Goal: Information Seeking & Learning: Learn about a topic

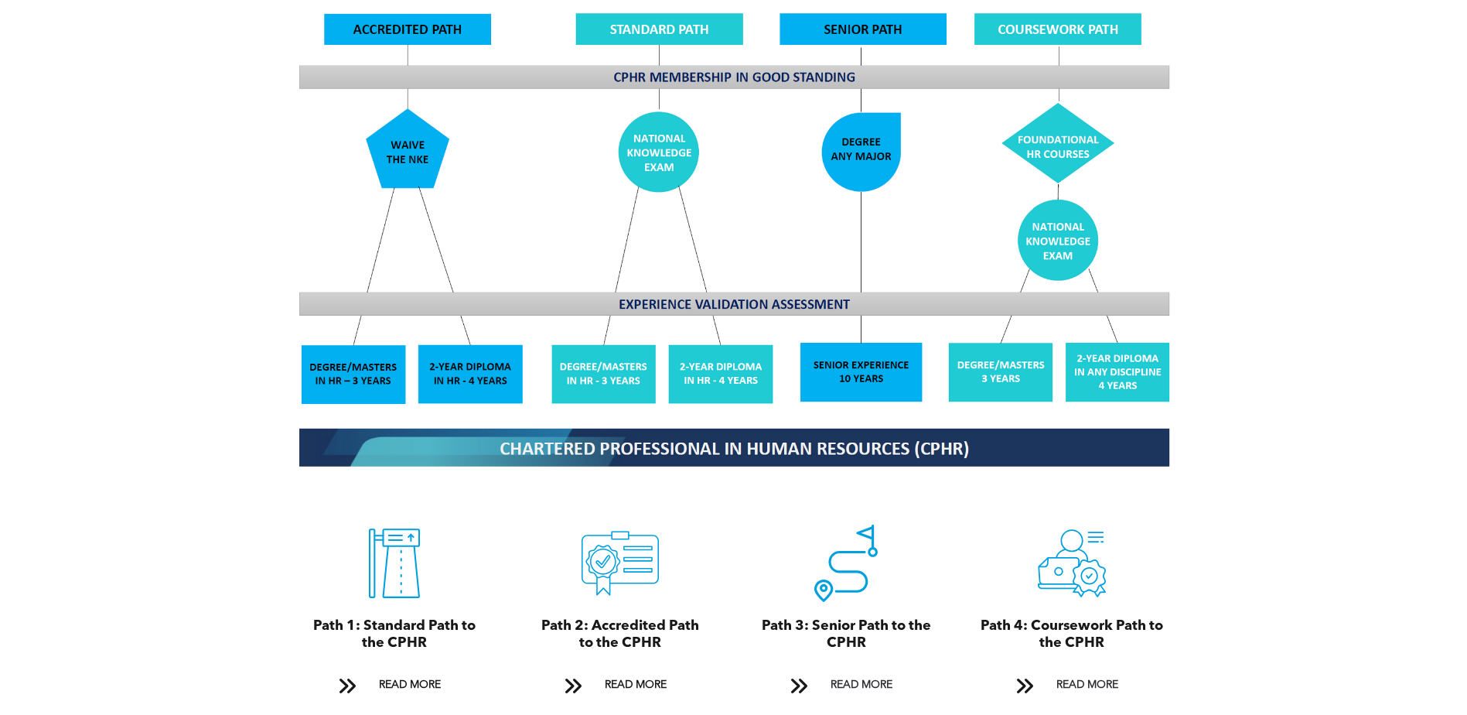
scroll to position [1624, 0]
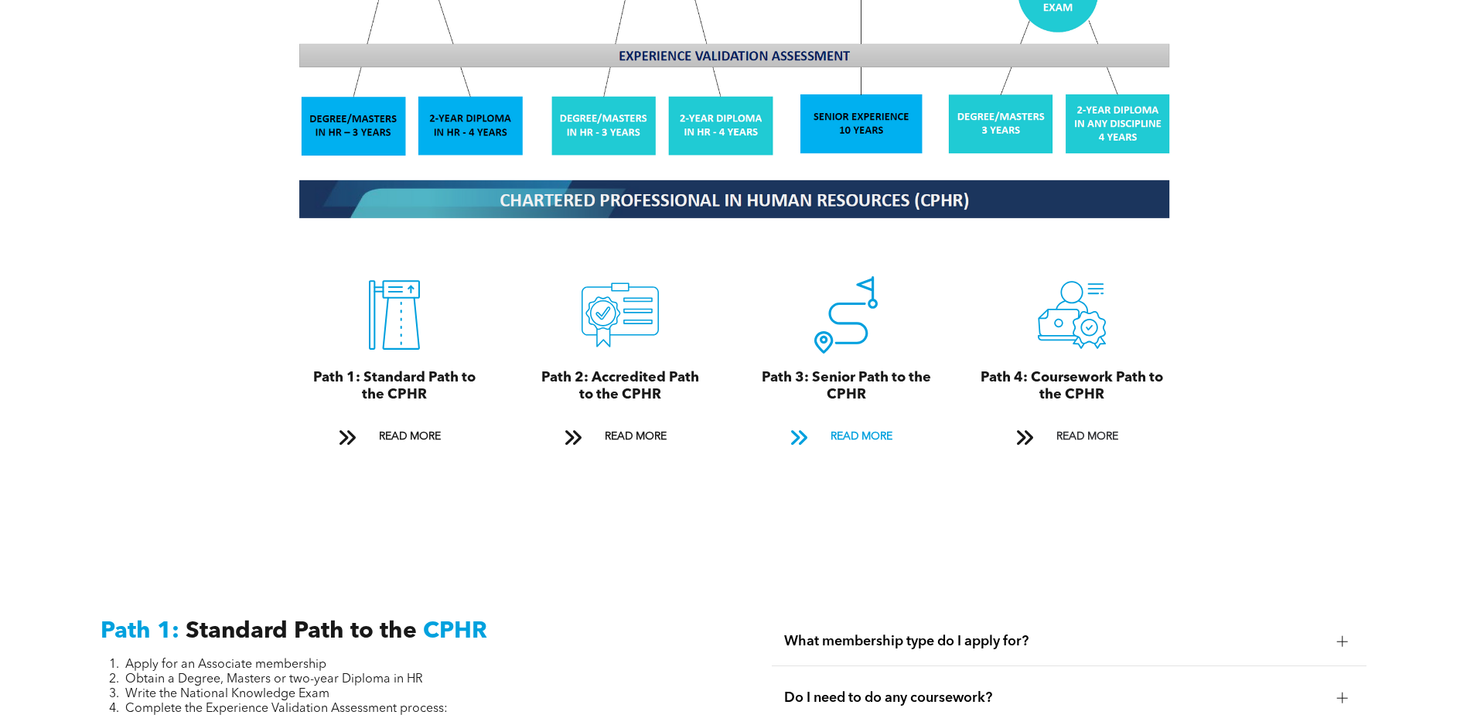
click at [885, 422] on span "READ MORE" at bounding box center [861, 436] width 73 height 29
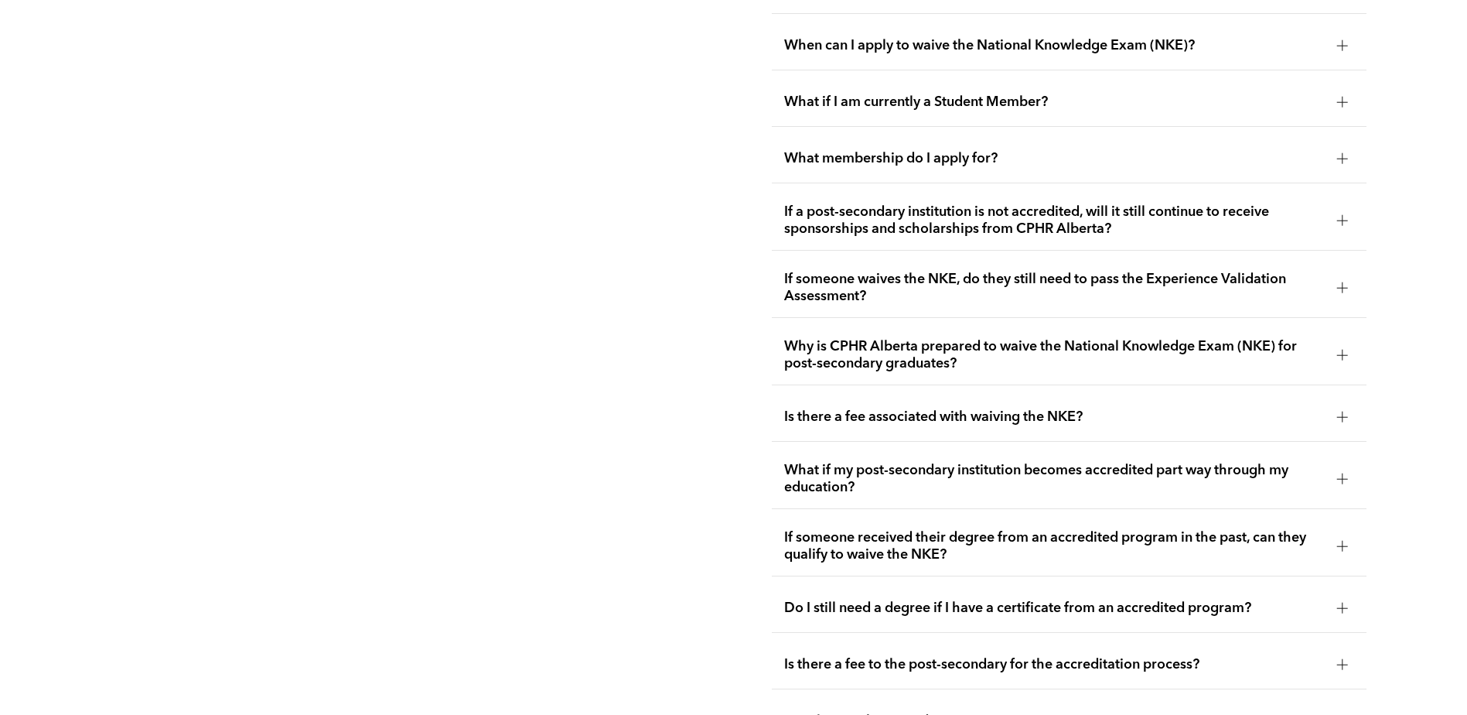
scroll to position [3110, 0]
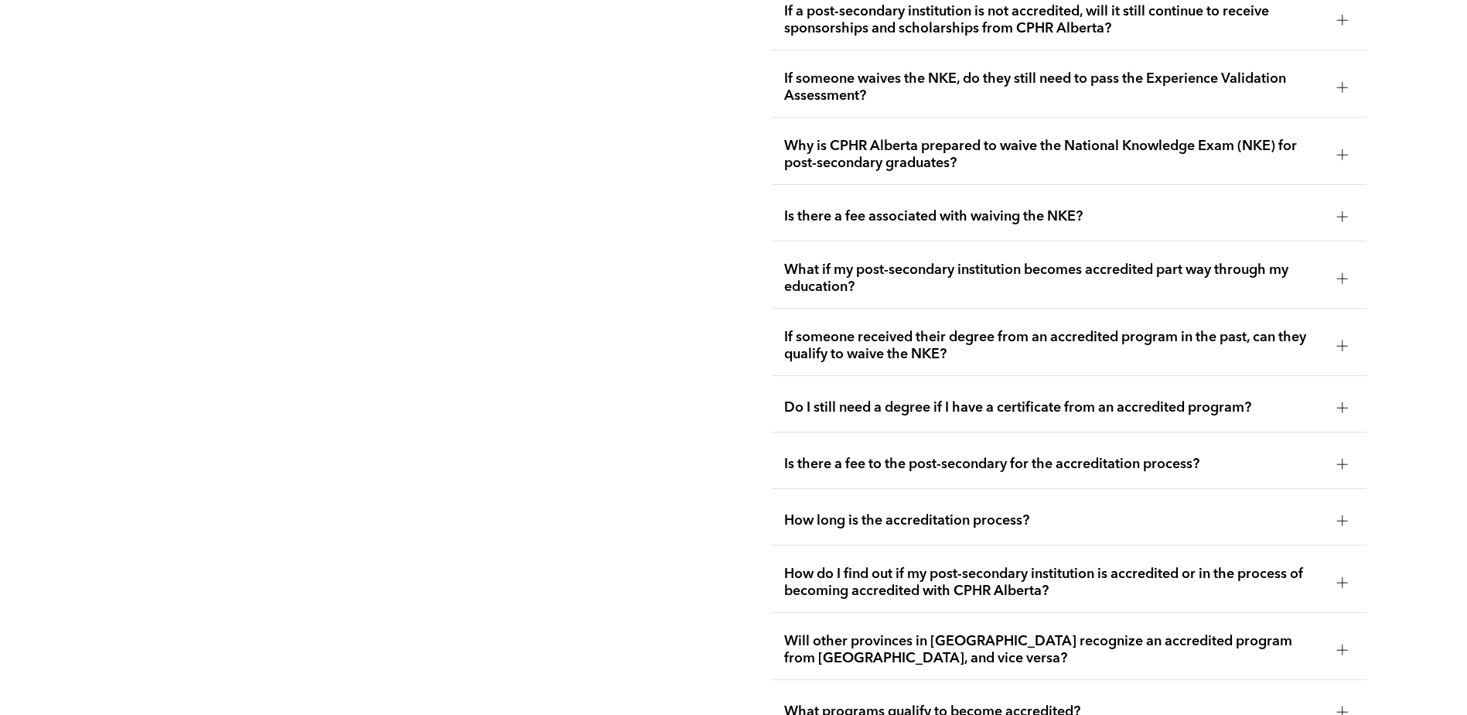
click at [1344, 211] on div at bounding box center [1342, 216] width 11 height 11
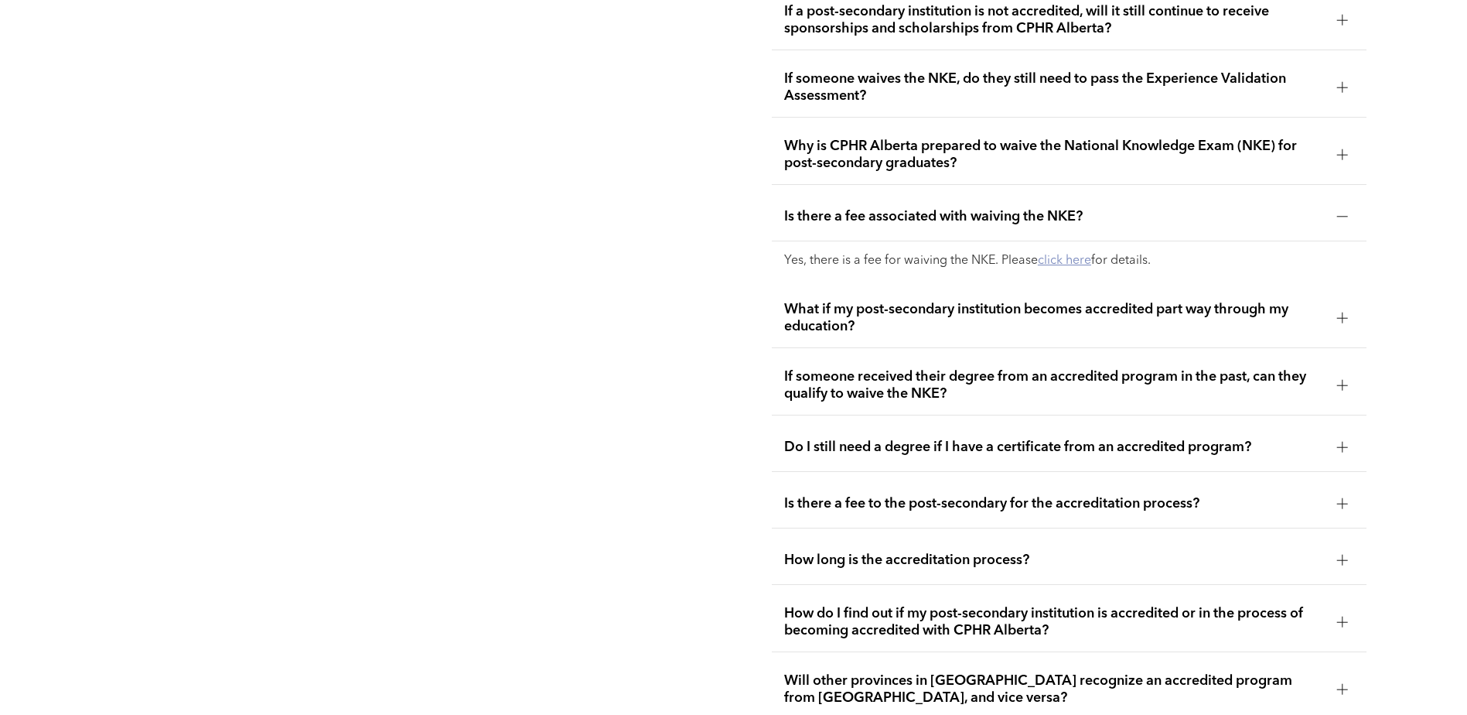
click at [1079, 254] on link "click here" at bounding box center [1064, 260] width 53 height 12
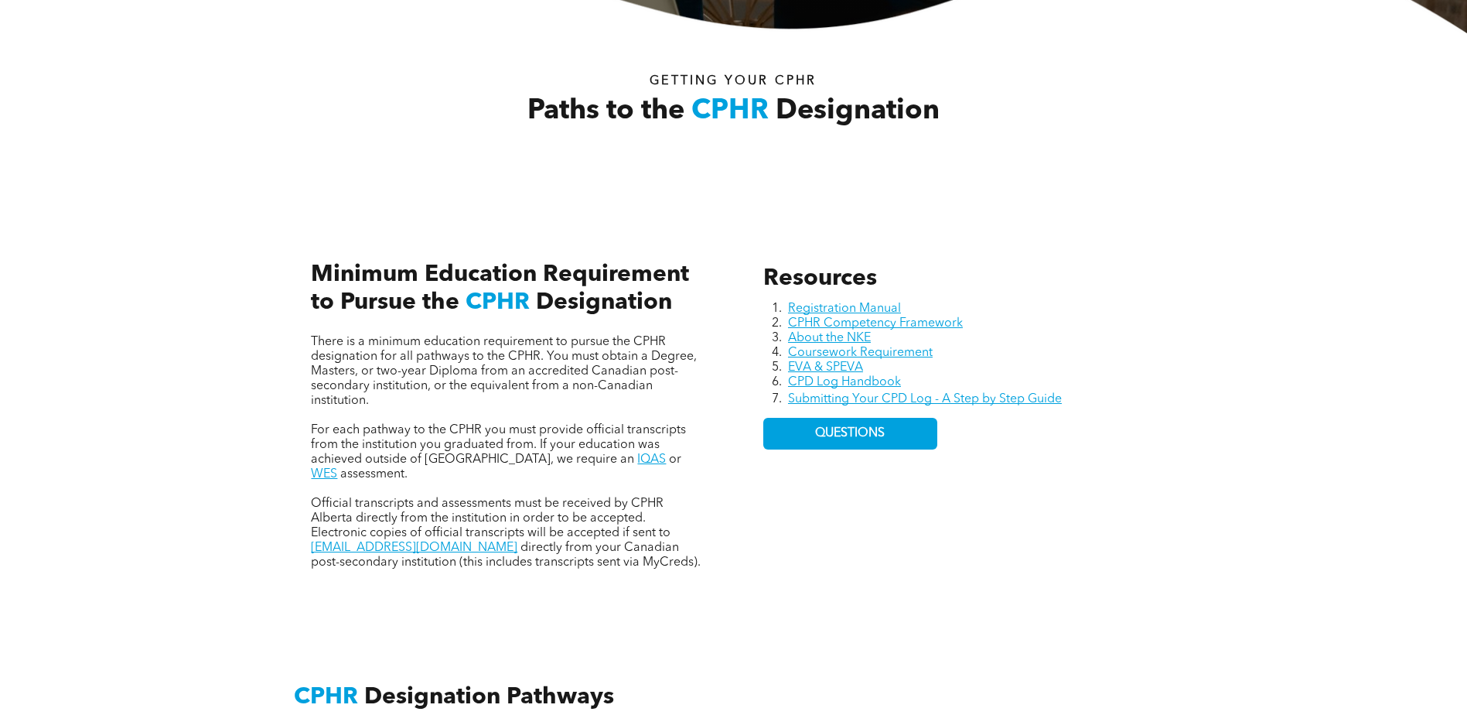
scroll to position [541, 0]
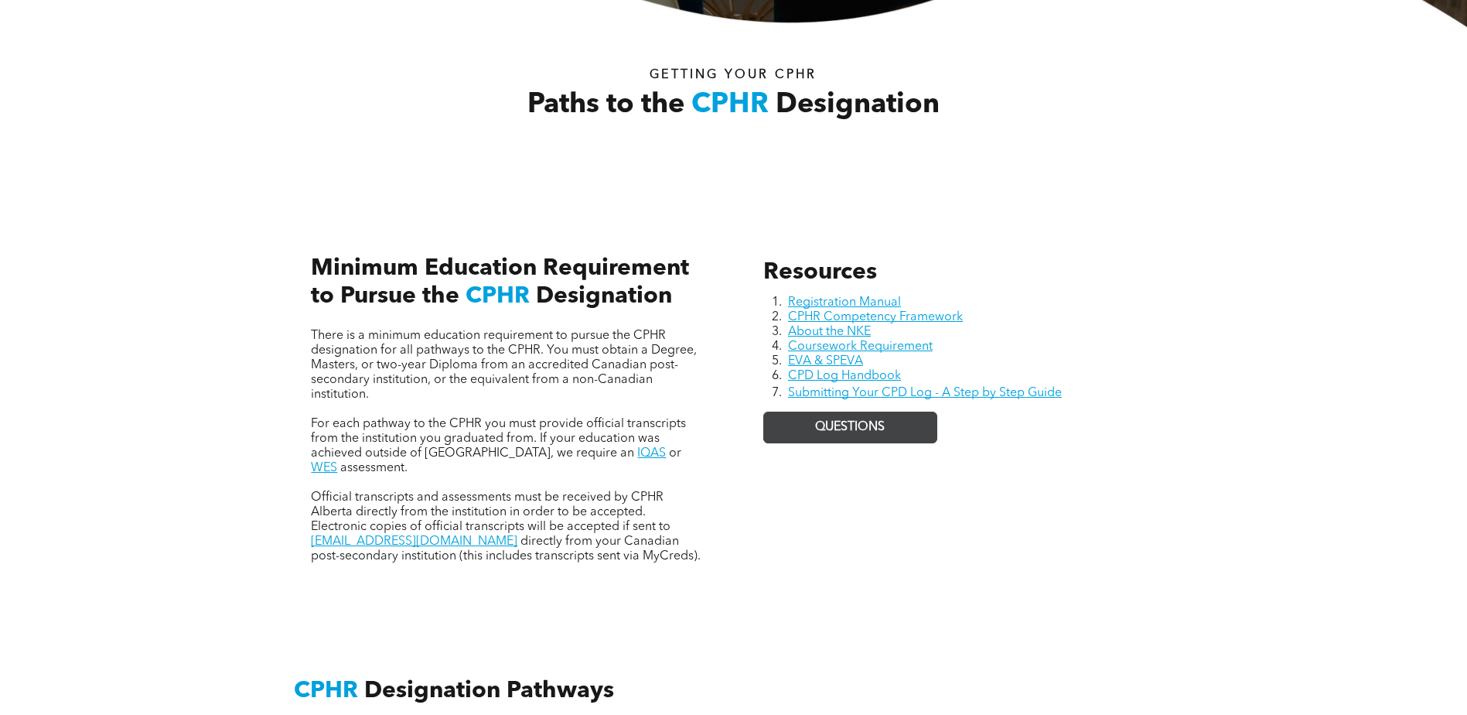
click at [861, 421] on span "QUESTIONS" at bounding box center [850, 427] width 70 height 15
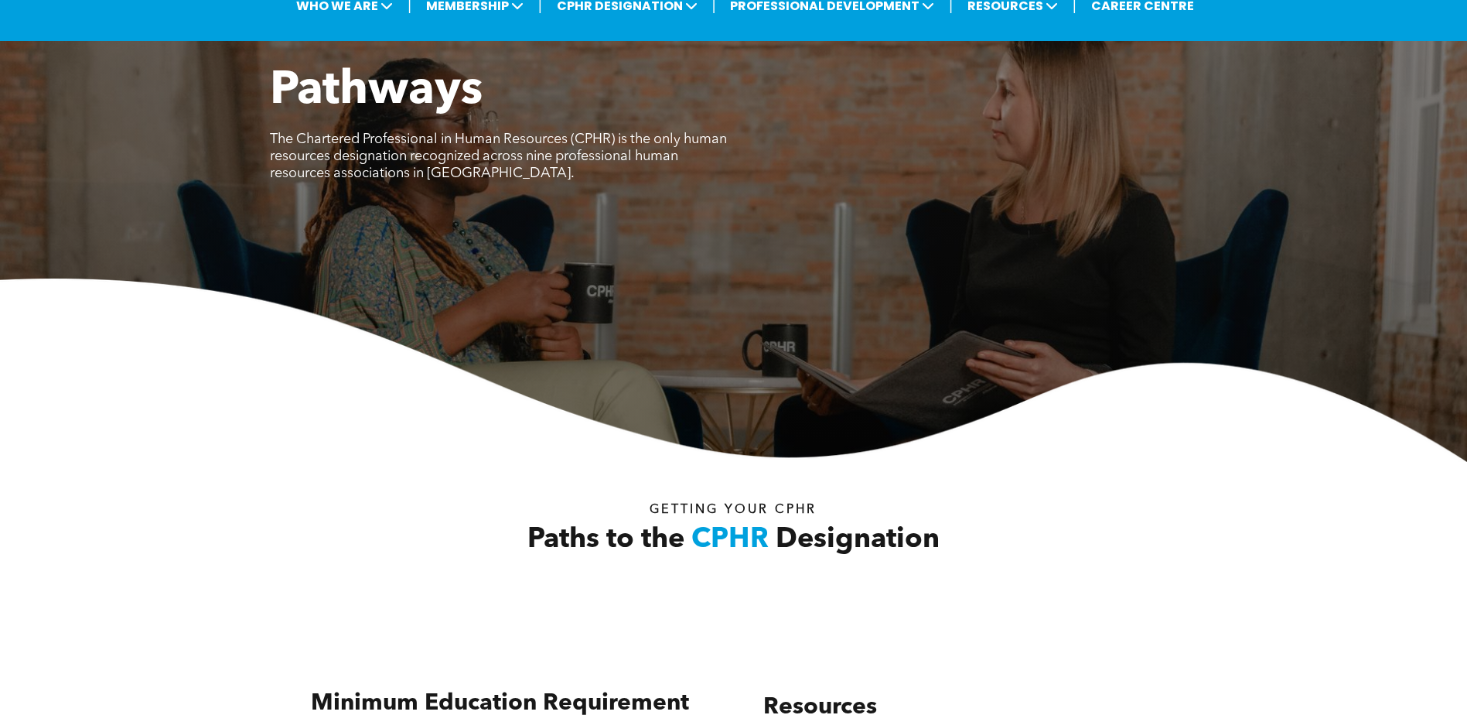
scroll to position [77, 0]
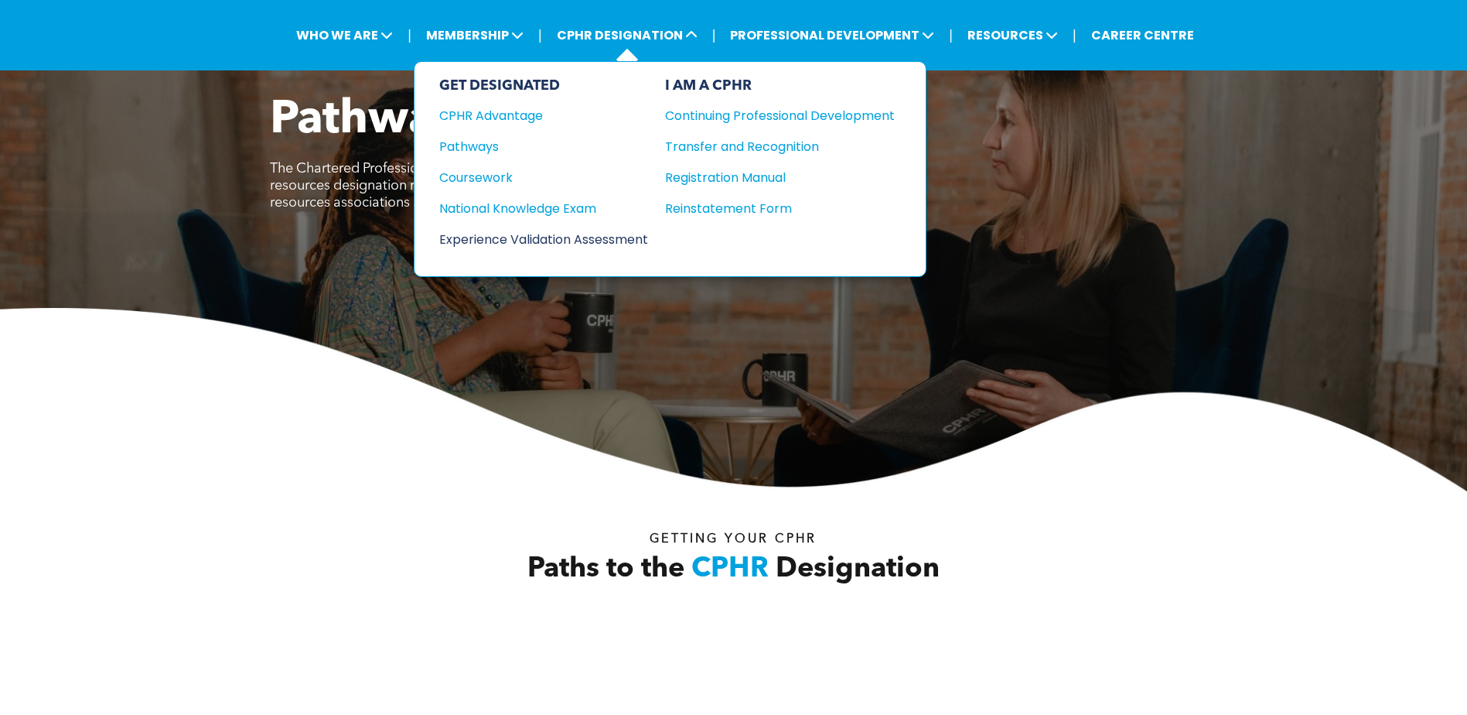
click at [608, 234] on div "Experience Validation Assessment" at bounding box center [533, 239] width 188 height 19
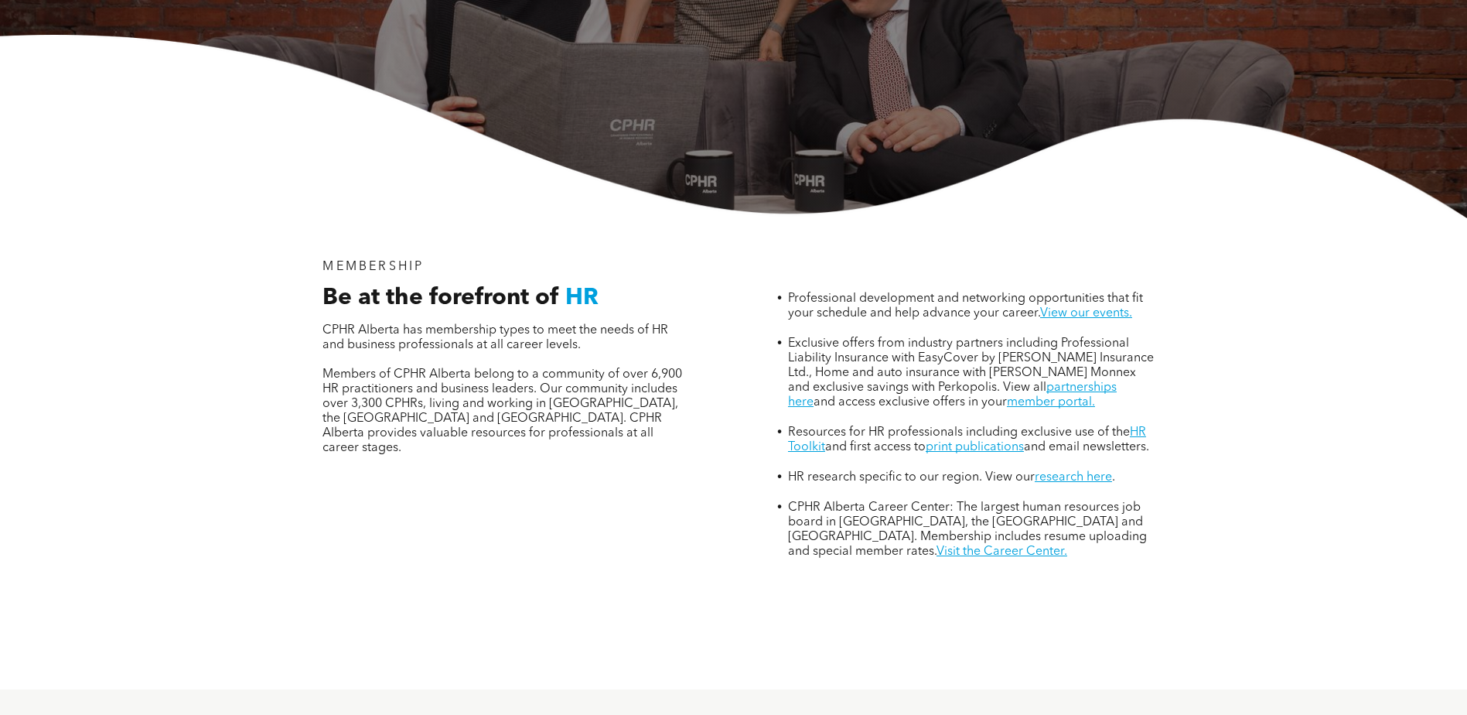
scroll to position [774, 0]
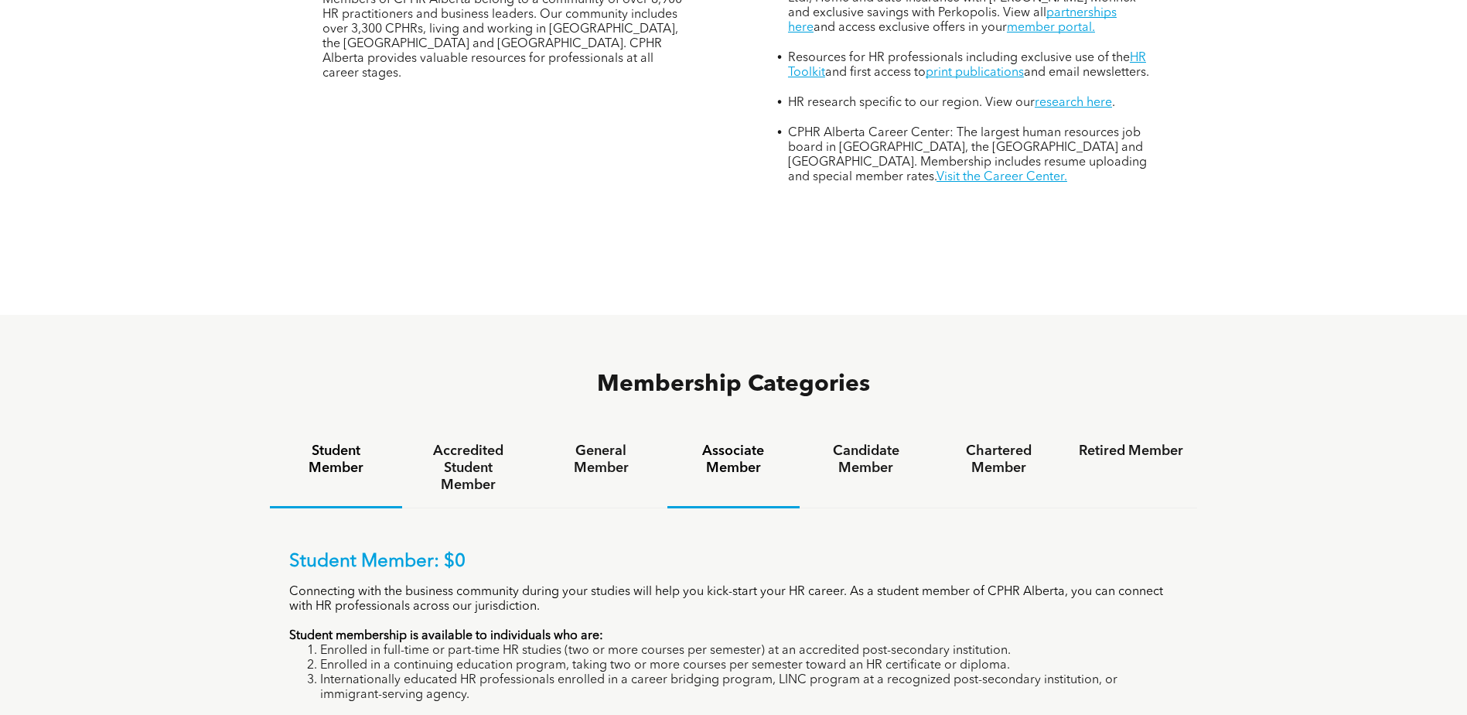
click at [743, 442] on h4 "Associate Member" at bounding box center [733, 459] width 104 height 34
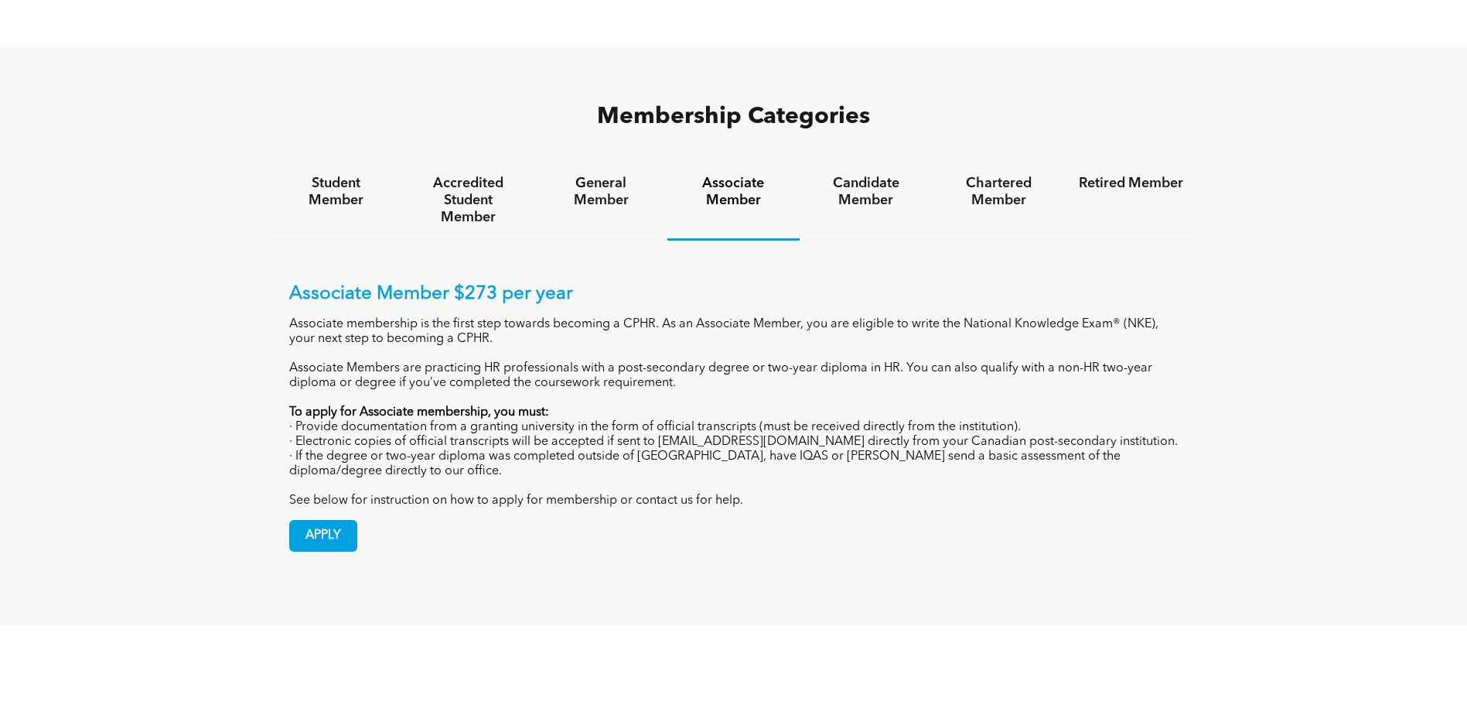
scroll to position [1083, 0]
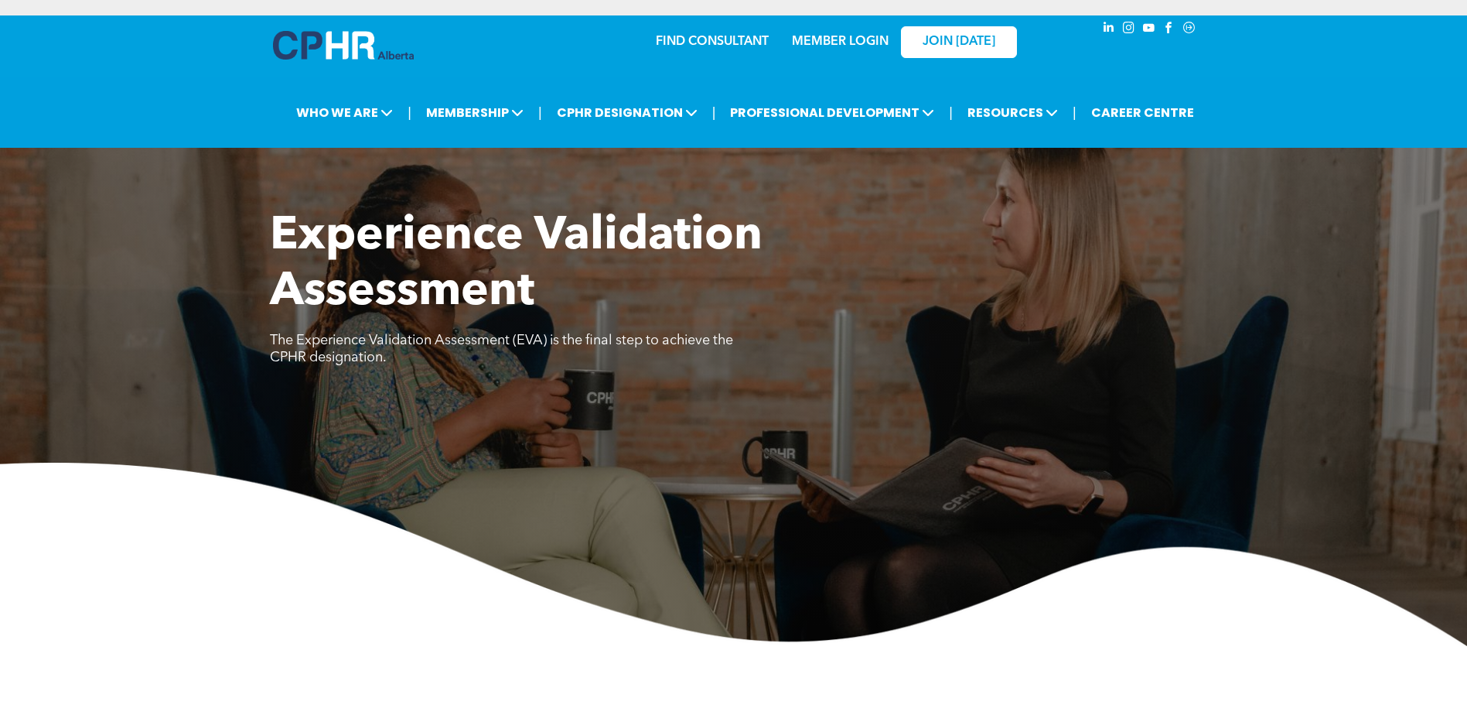
drag, startPoint x: 344, startPoint y: 50, endPoint x: 432, endPoint y: 58, distance: 87.8
click at [344, 50] on img at bounding box center [343, 45] width 141 height 29
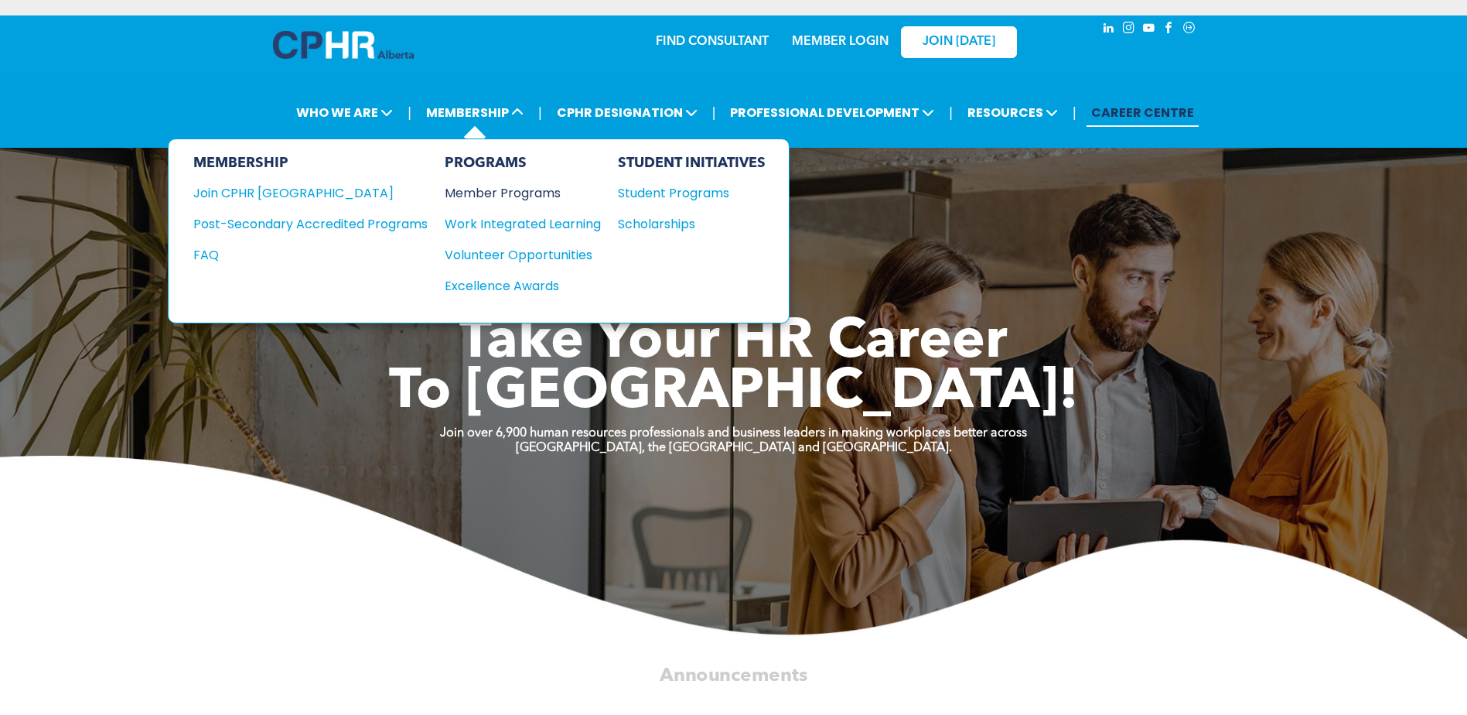
click at [500, 188] on div "Member Programs" at bounding box center [515, 192] width 141 height 19
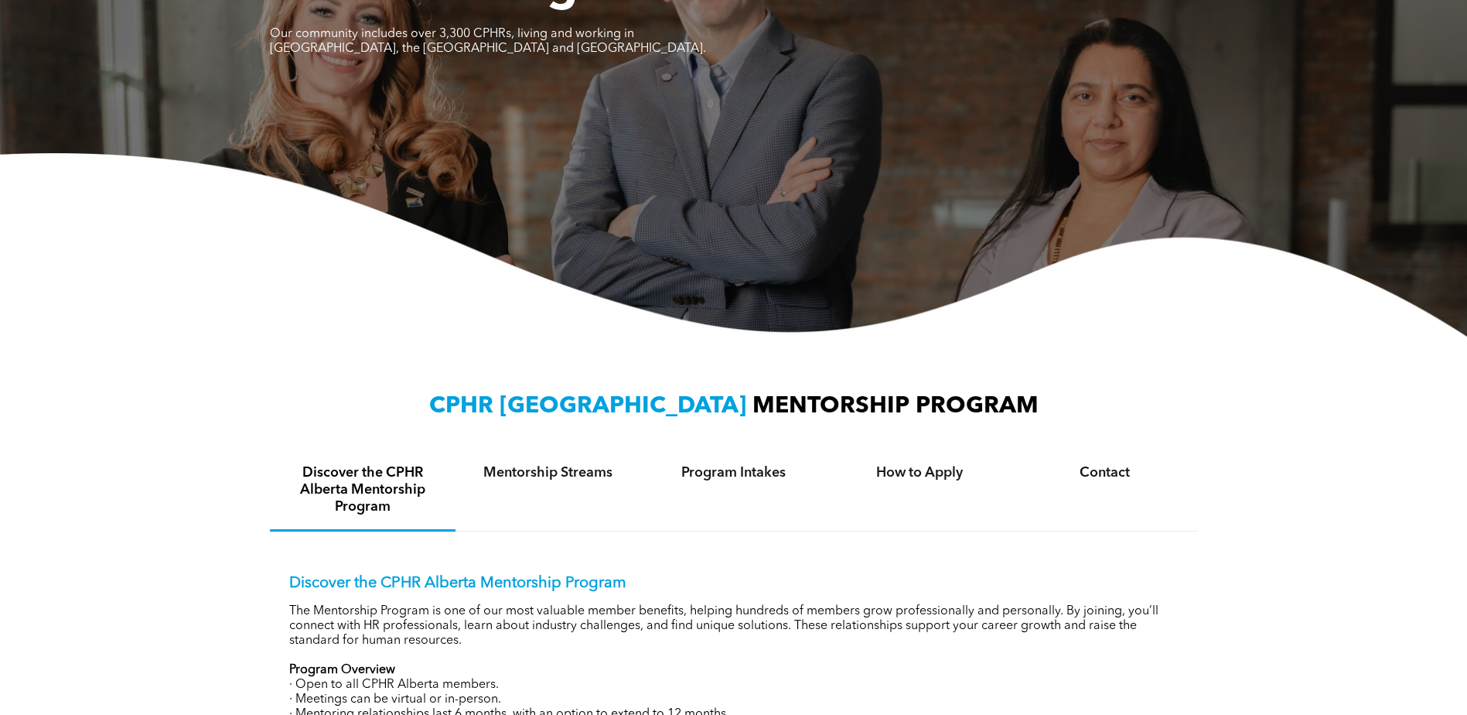
scroll to position [204, 0]
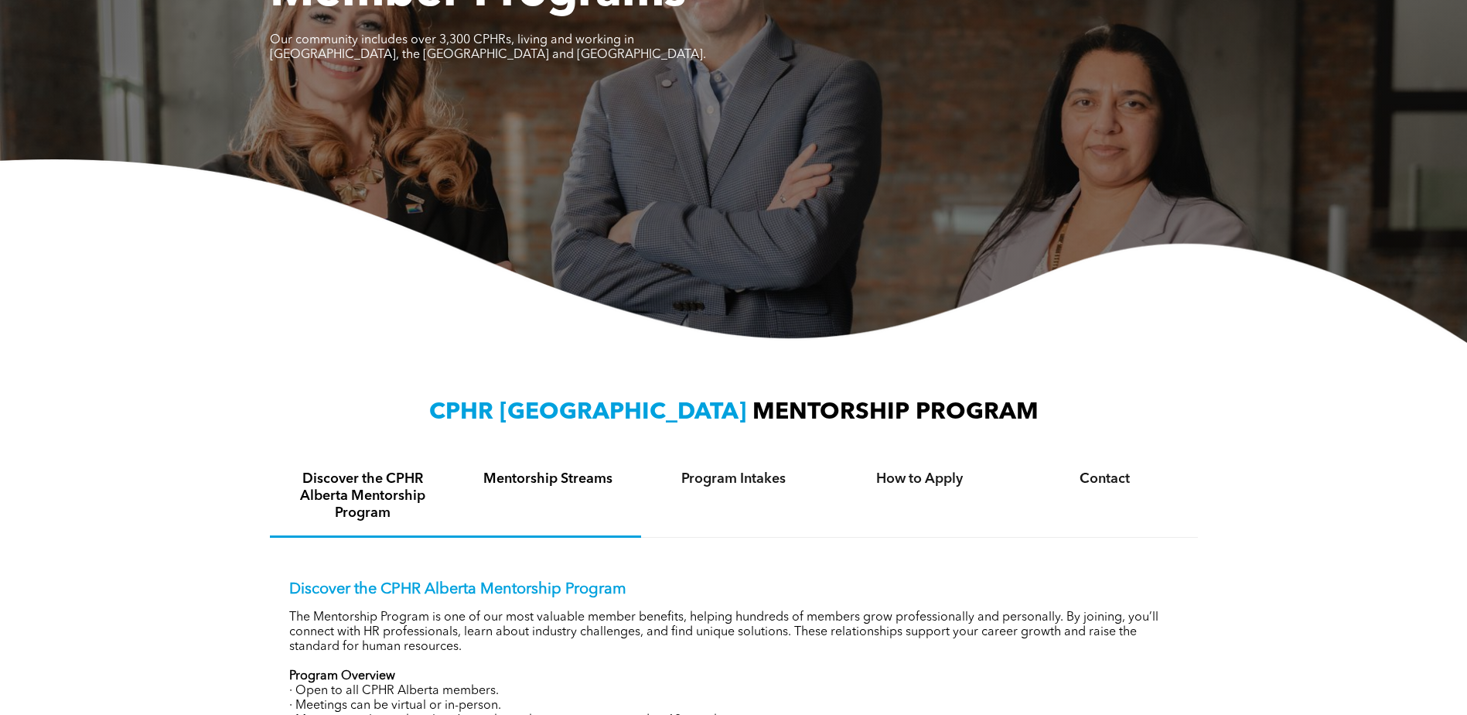
click at [569, 478] on h4 "Mentorship Streams" at bounding box center [549, 478] width 158 height 17
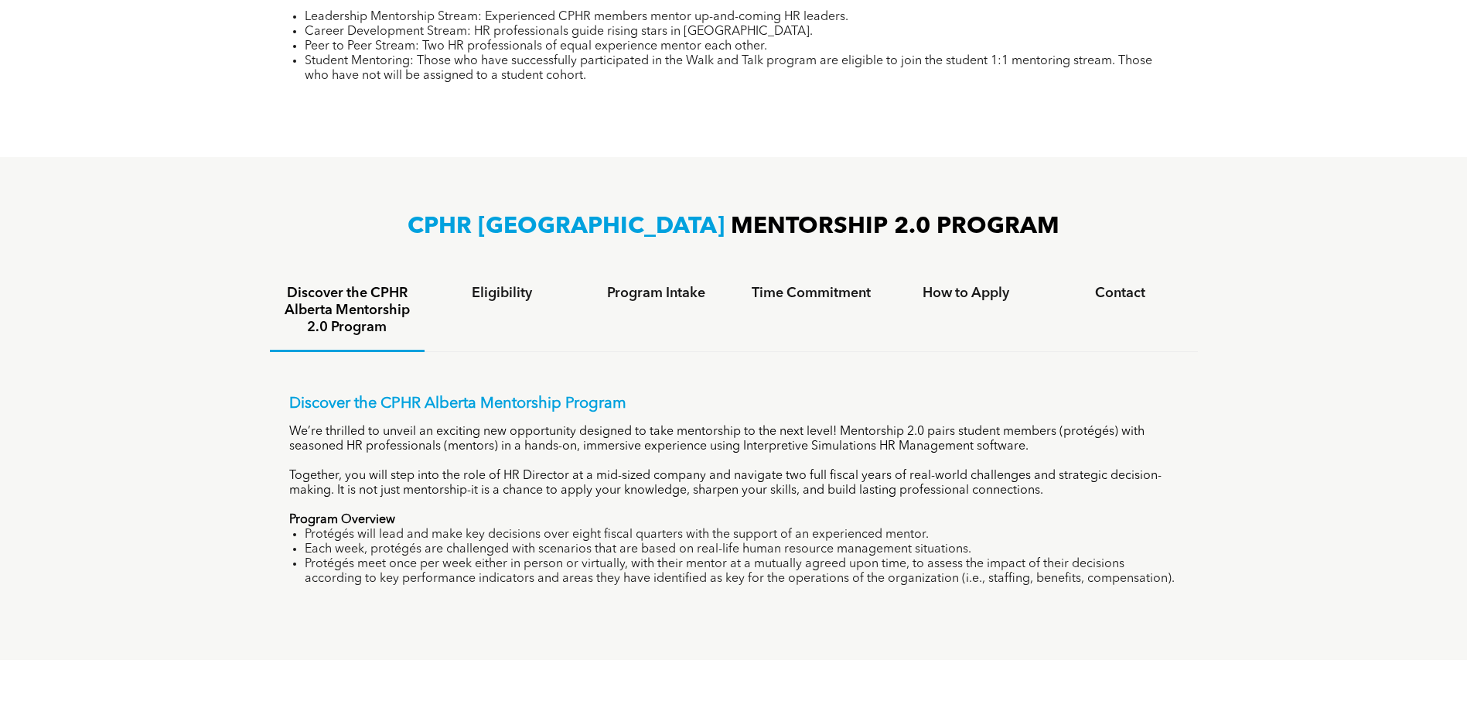
scroll to position [823, 0]
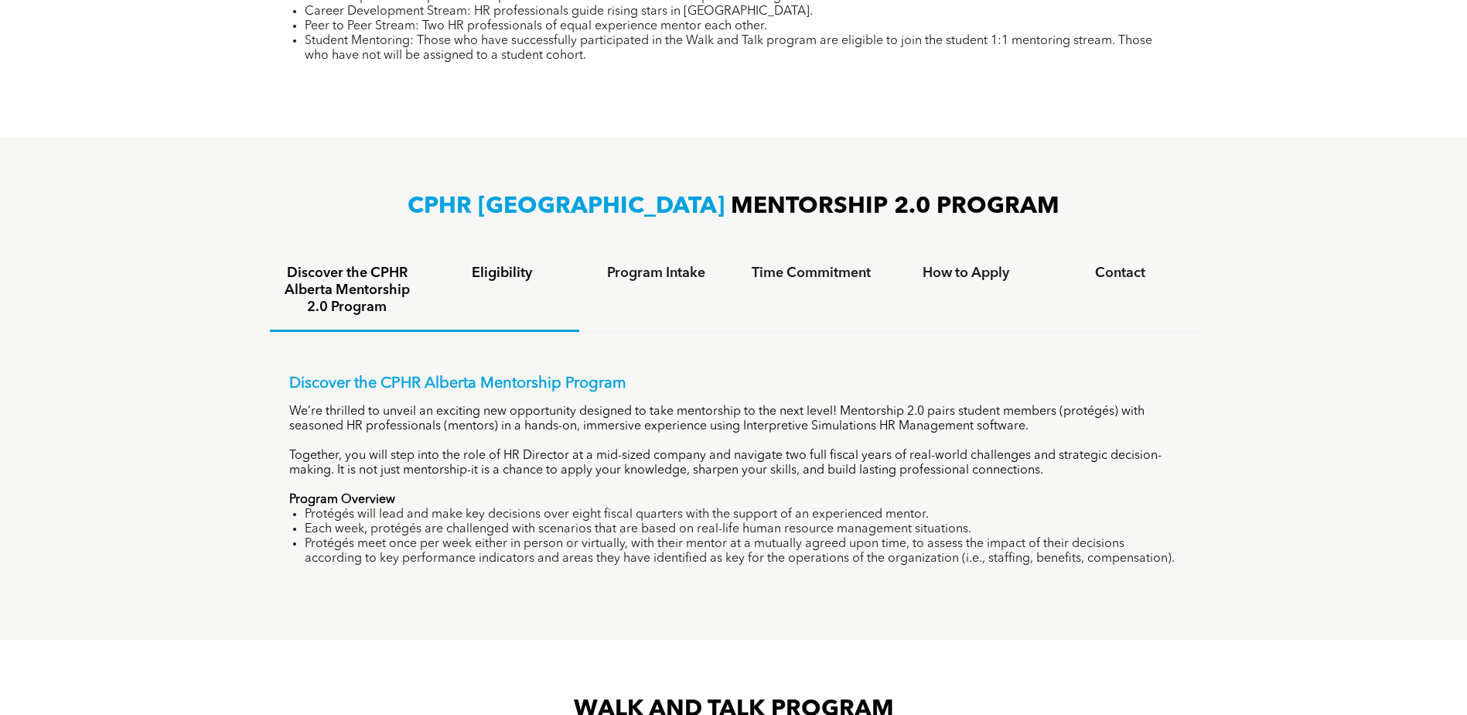
click at [508, 273] on h4 "Eligibility" at bounding box center [502, 273] width 127 height 17
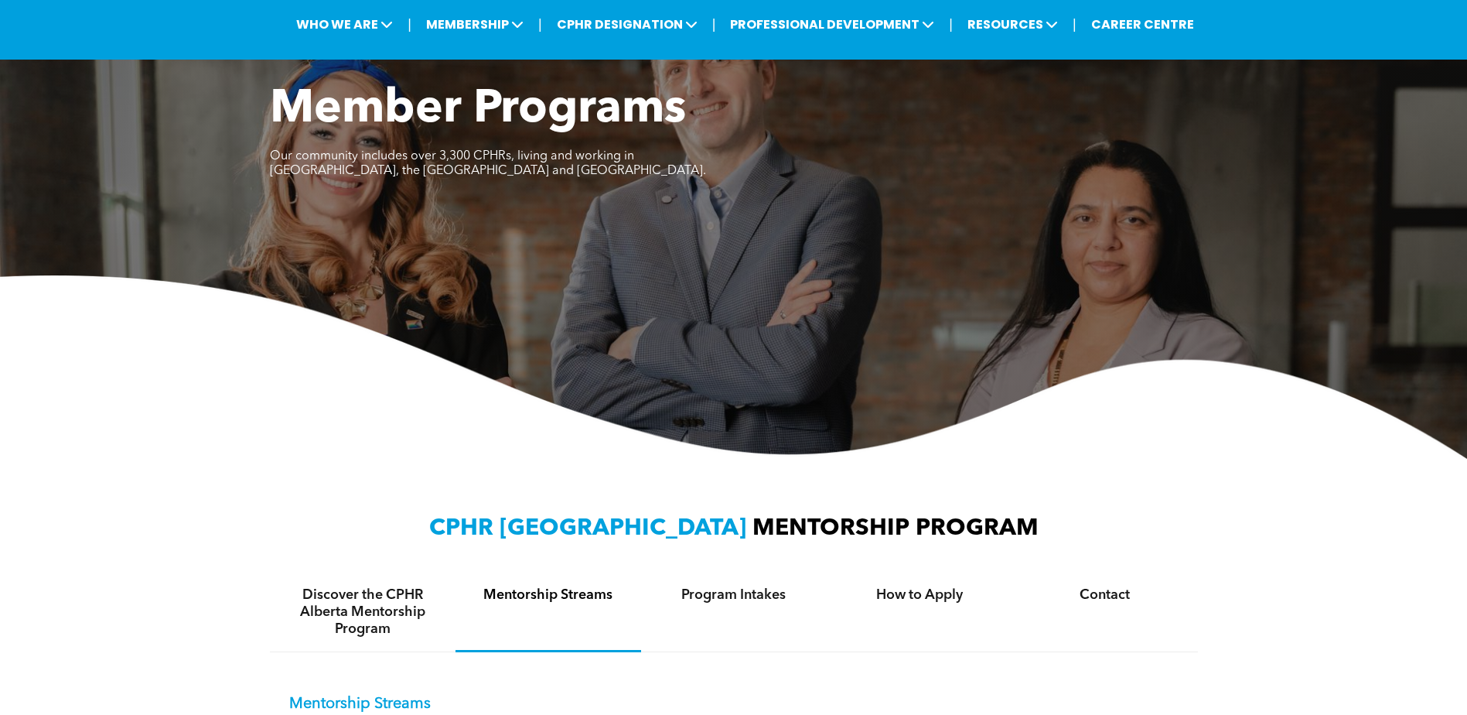
scroll to position [0, 0]
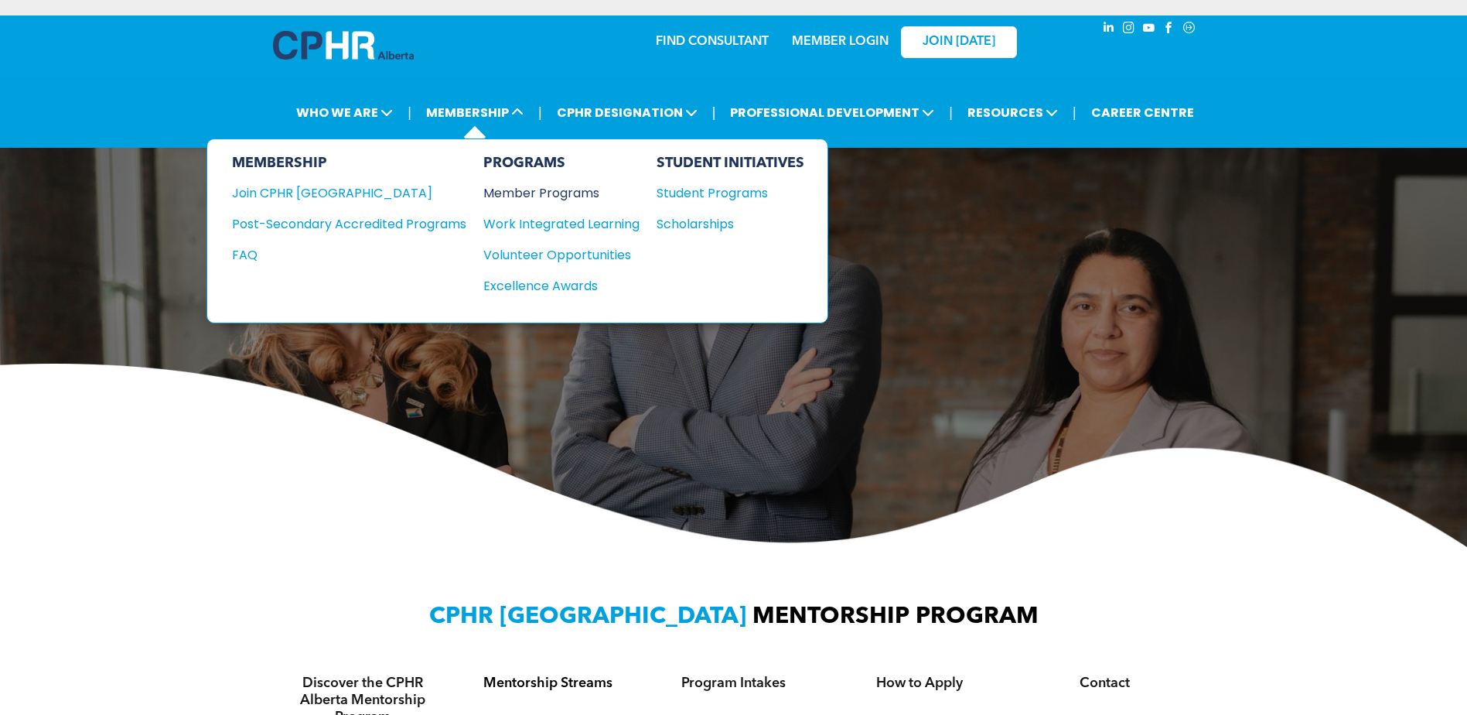
click at [574, 193] on div "Member Programs" at bounding box center [553, 192] width 141 height 19
click at [313, 192] on div "Join CPHR [GEOGRAPHIC_DATA]" at bounding box center [337, 192] width 211 height 19
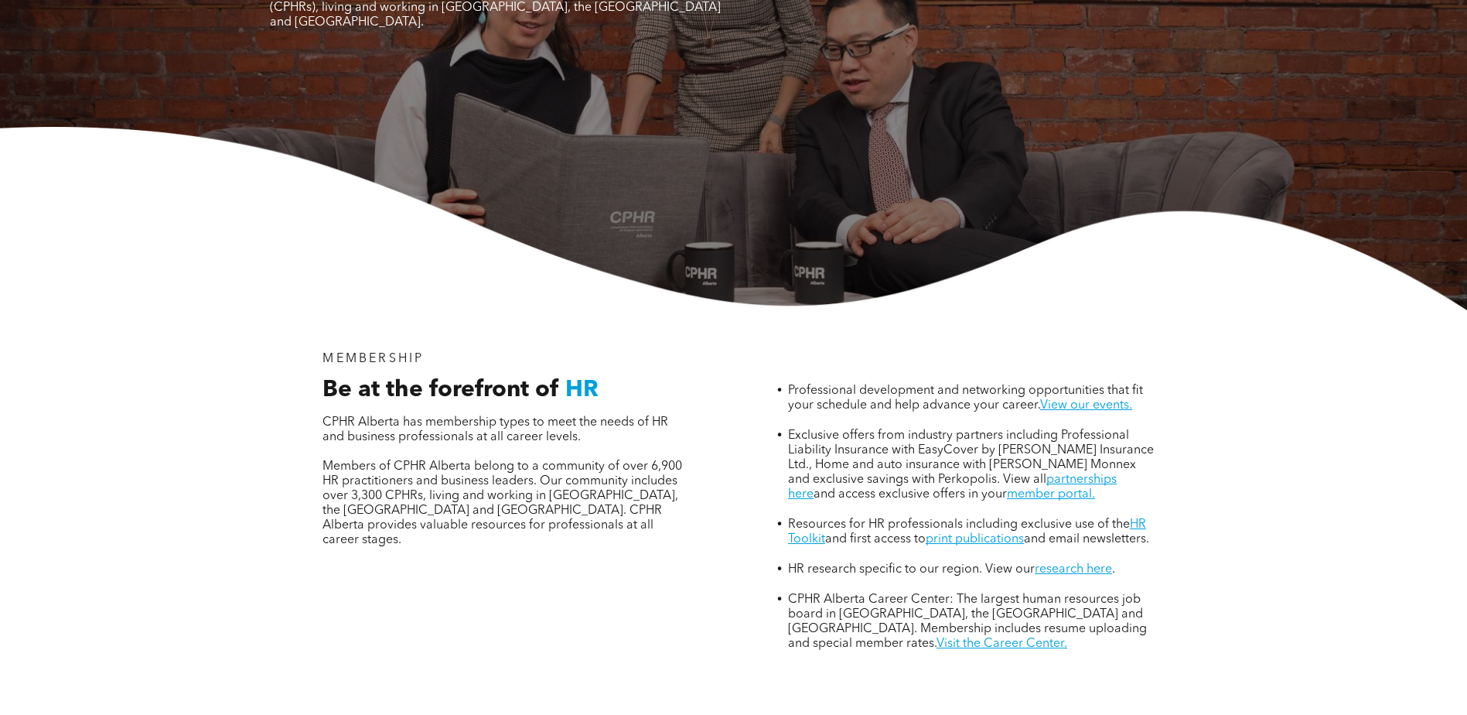
scroll to position [309, 0]
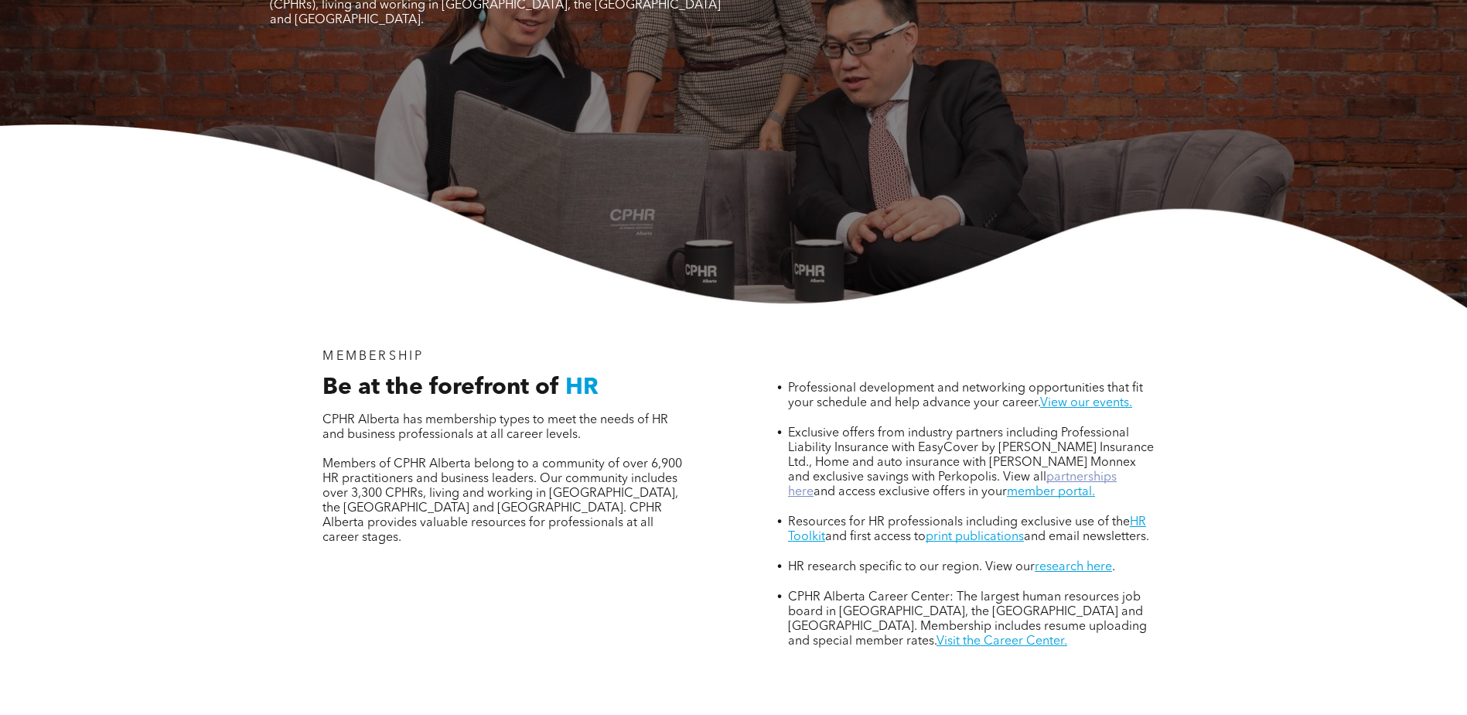
click at [1050, 471] on link "partnerships here" at bounding box center [952, 484] width 329 height 27
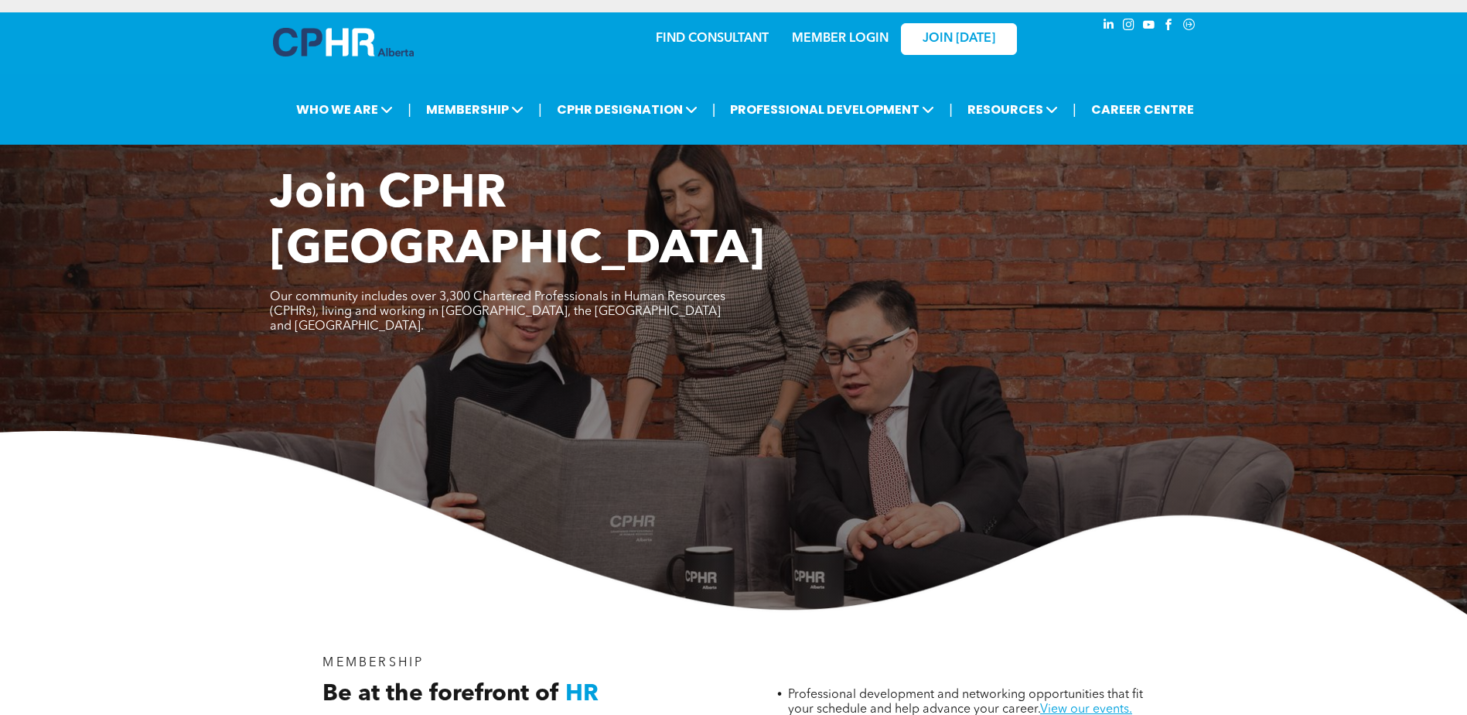
scroll to position [0, 0]
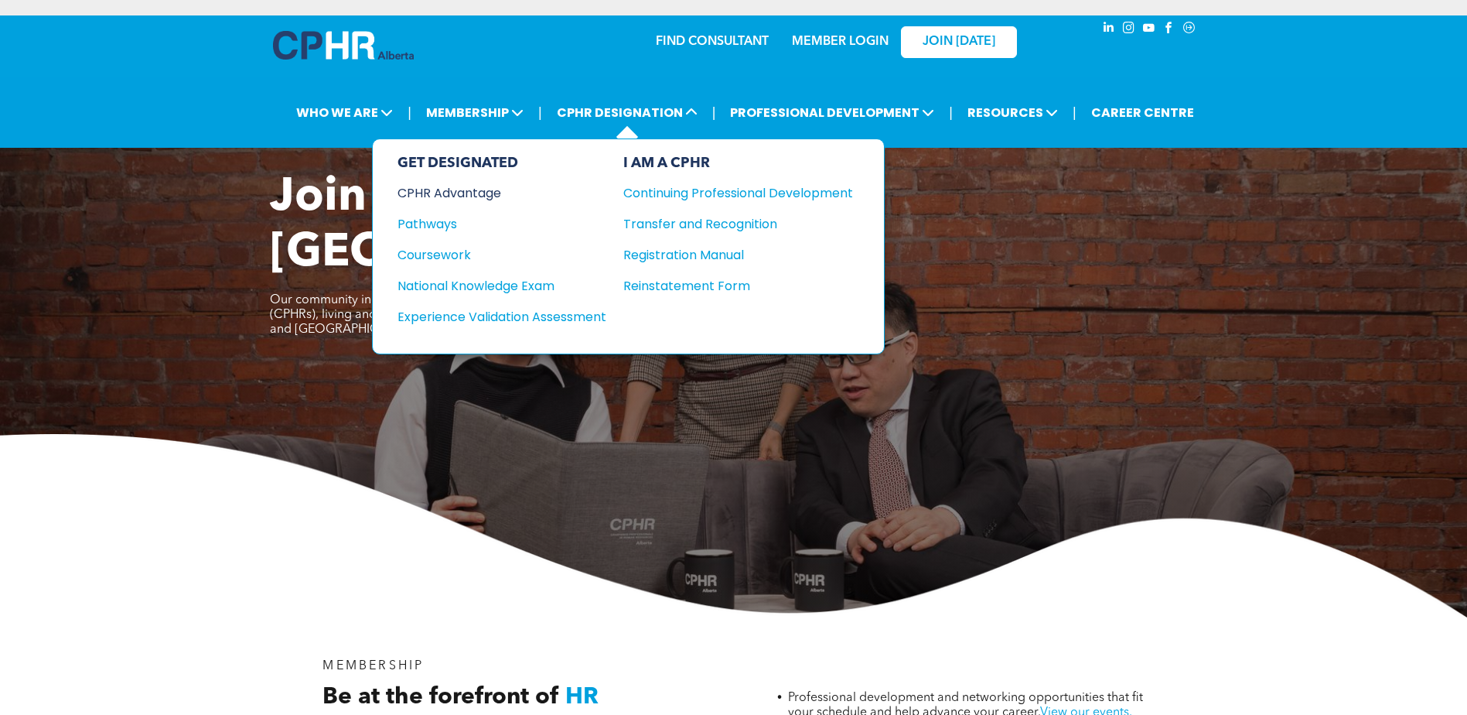
click at [464, 188] on div "CPHR Advantage" at bounding box center [492, 192] width 188 height 19
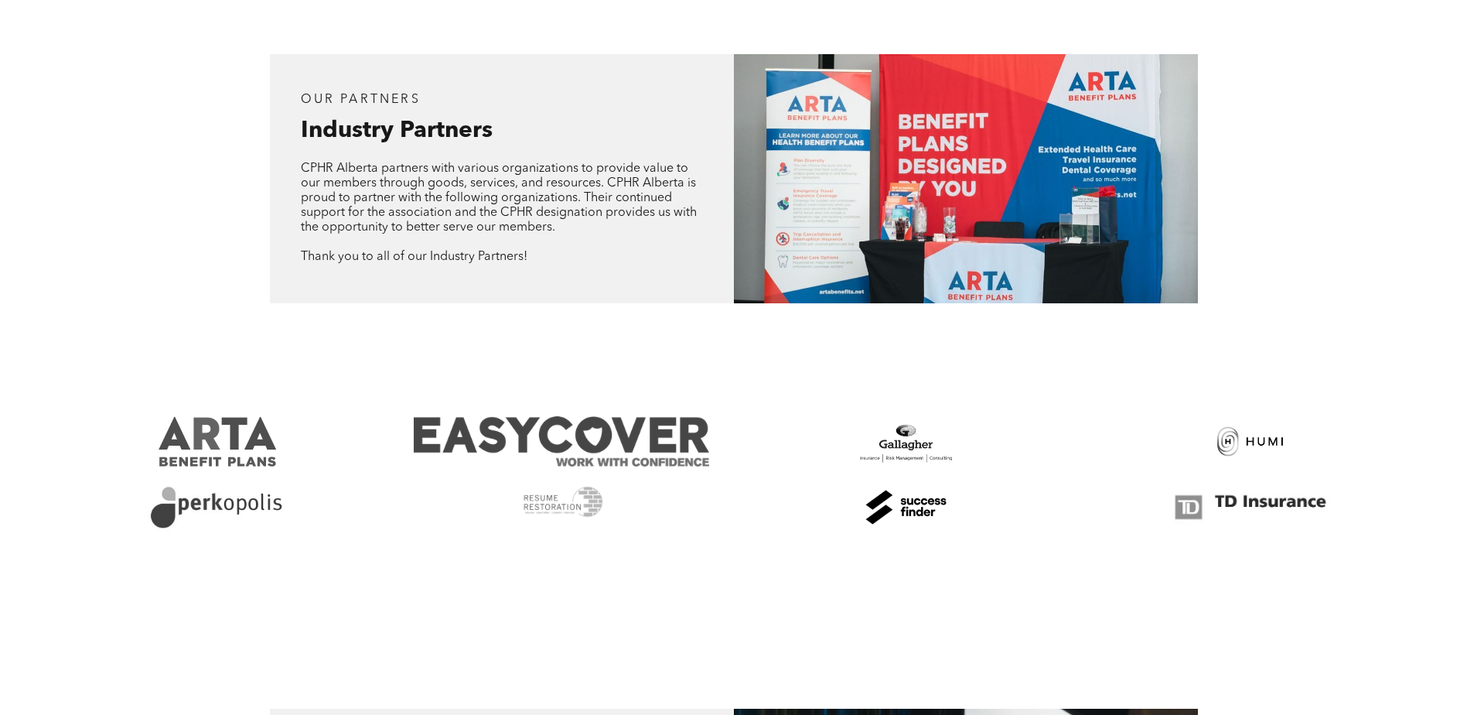
scroll to position [464, 0]
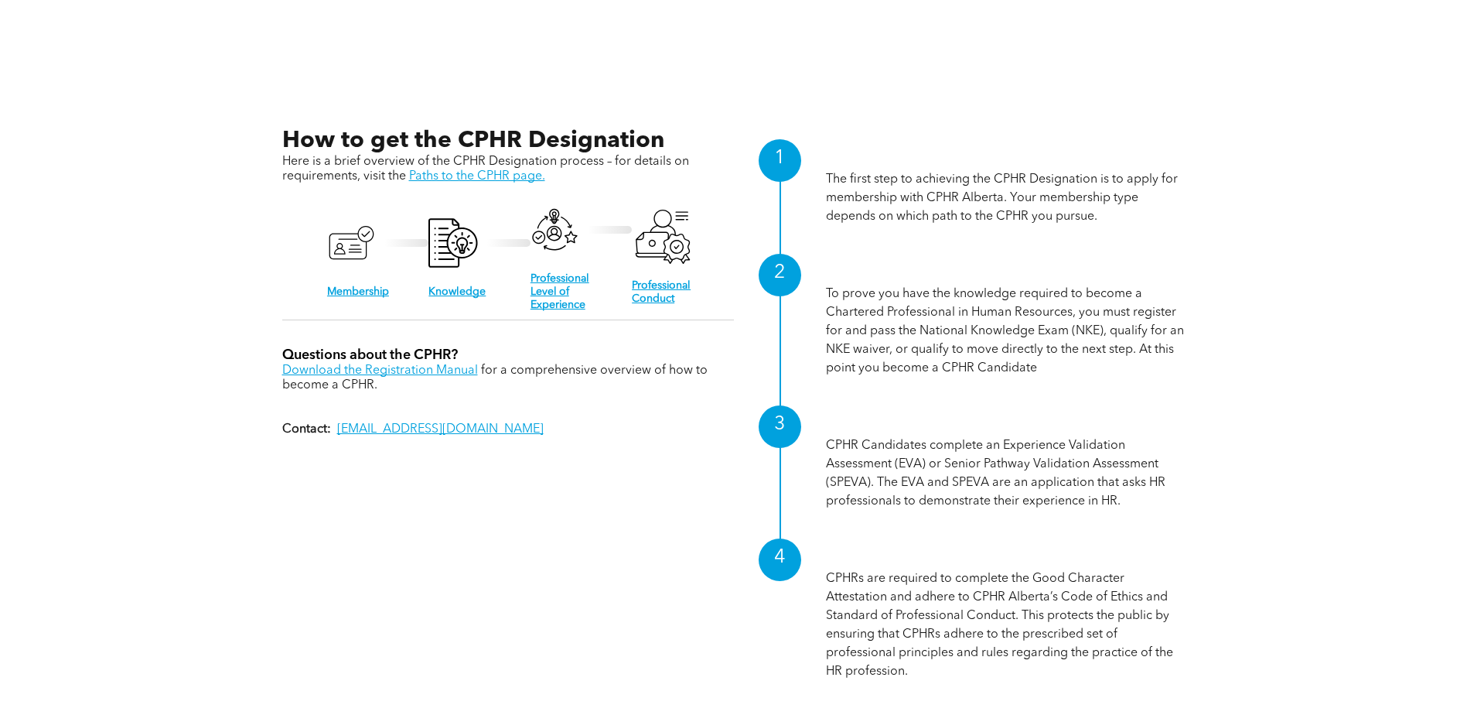
scroll to position [2038, 0]
